Goal: Information Seeking & Learning: Find specific fact

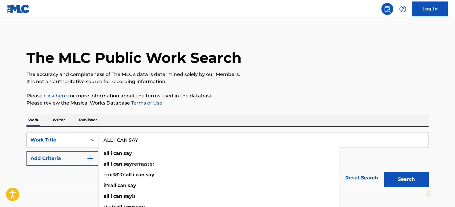
type input "ALL I CAN SAY"
click at [299, 77] on p "The accuracy and completeness of The MLC's data is determined solely by our Mem…" at bounding box center [227, 74] width 402 height 7
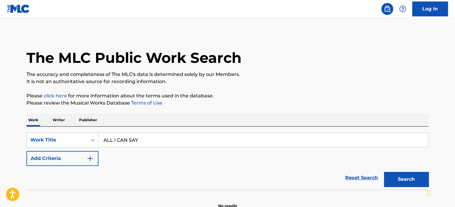
click at [94, 159] on button "Add Criteria" at bounding box center [62, 158] width 72 height 15
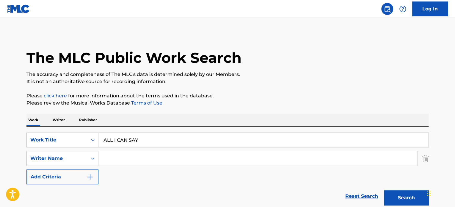
click at [116, 155] on input "Search Form" at bounding box center [257, 158] width 319 height 14
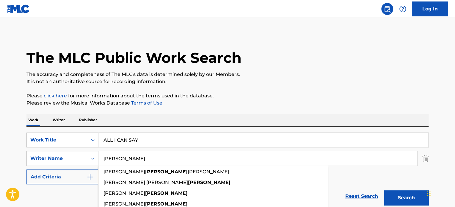
type input "[PERSON_NAME]"
click at [384, 190] on button "Search" at bounding box center [406, 197] width 45 height 15
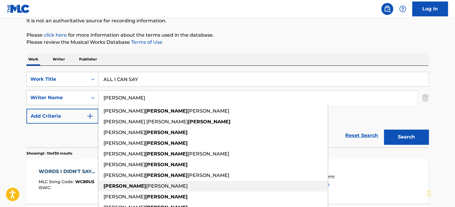
scroll to position [59, 0]
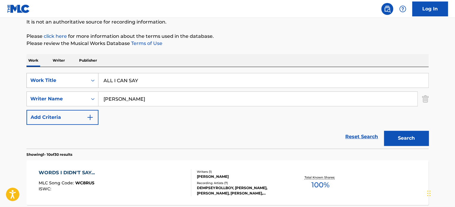
drag, startPoint x: 174, startPoint y: 82, endPoint x: 63, endPoint y: 79, distance: 110.9
click at [63, 79] on div "SearchWithCriteriac7b058b3-ca54-4bba-a6fd-3ca6af824405 Work Title ALL I CAN SAY" at bounding box center [227, 80] width 402 height 15
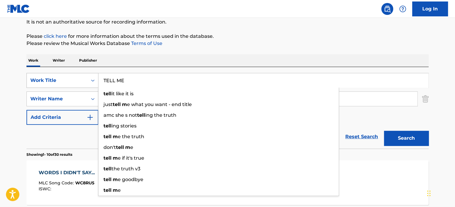
type input "TELL ME"
click at [384, 131] on button "Search" at bounding box center [406, 138] width 45 height 15
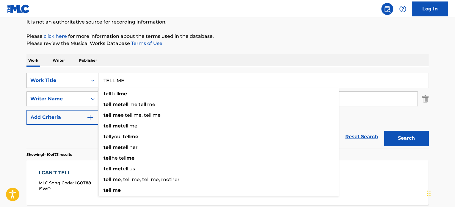
click at [307, 42] on p "Please review the Musical Works Database Terms of Use" at bounding box center [227, 43] width 402 height 7
